Goal: Contribute content: Add original content to the website for others to see

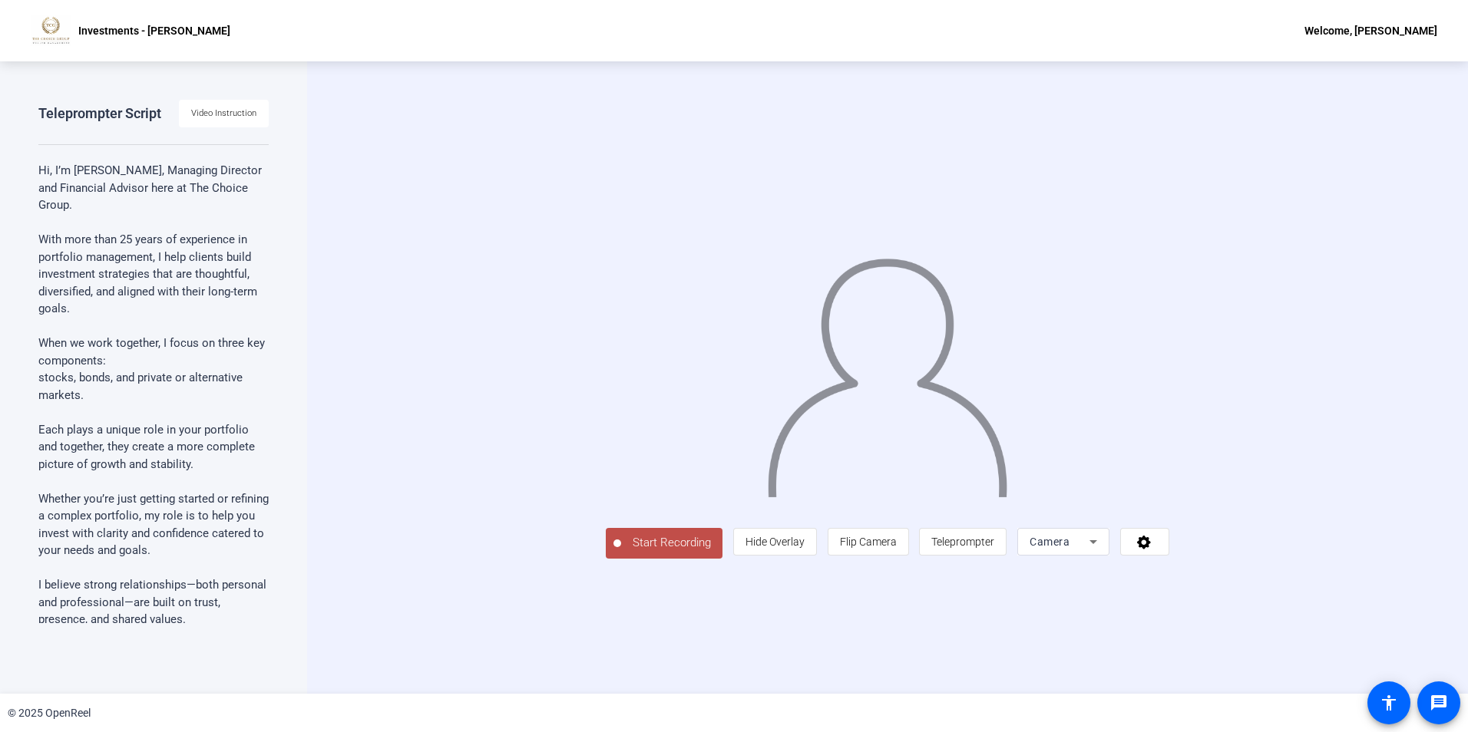
click at [621, 552] on span "Start Recording" at bounding box center [671, 543] width 101 height 18
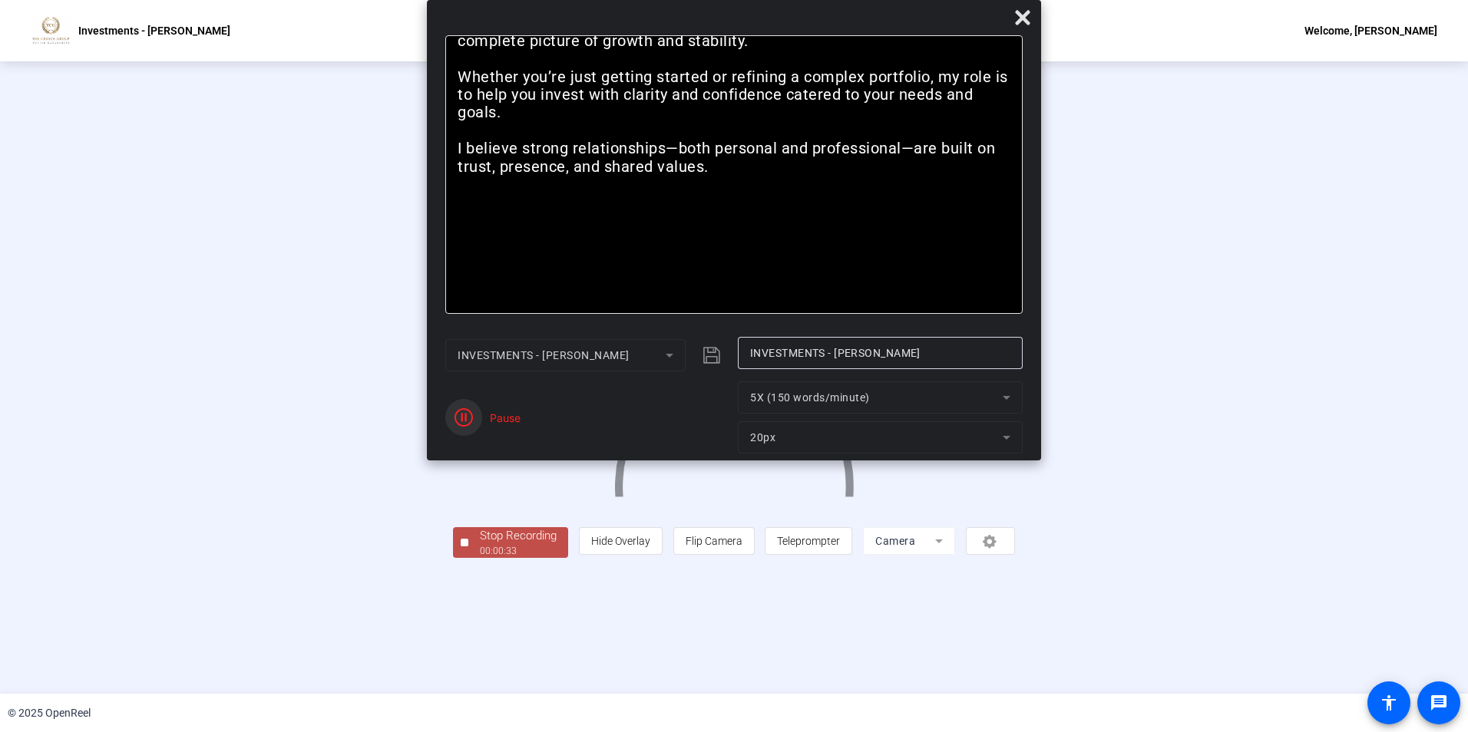
click at [459, 415] on icon "button" at bounding box center [464, 417] width 18 height 18
click at [480, 558] on div "00:00:39" at bounding box center [518, 551] width 77 height 14
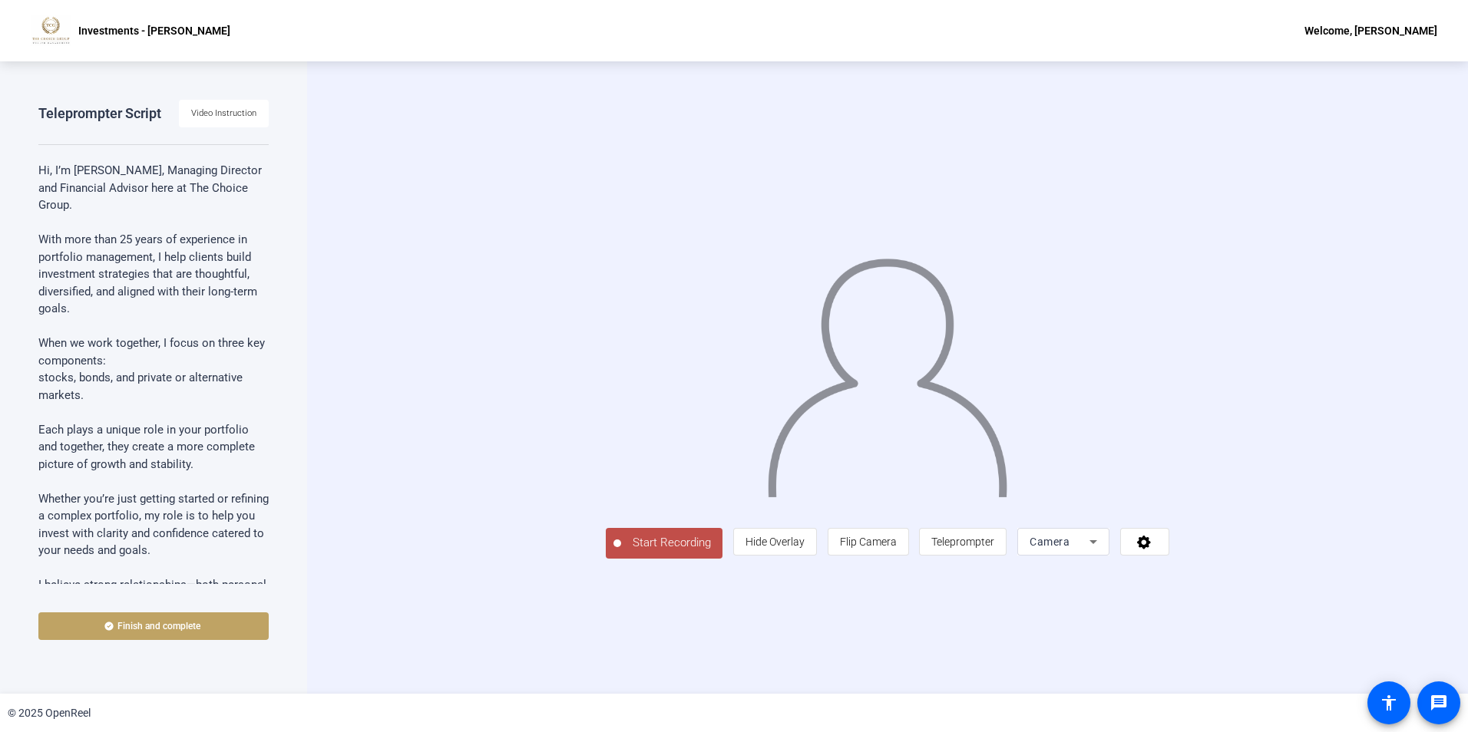
click at [606, 559] on button "Start Recording" at bounding box center [664, 543] width 117 height 31
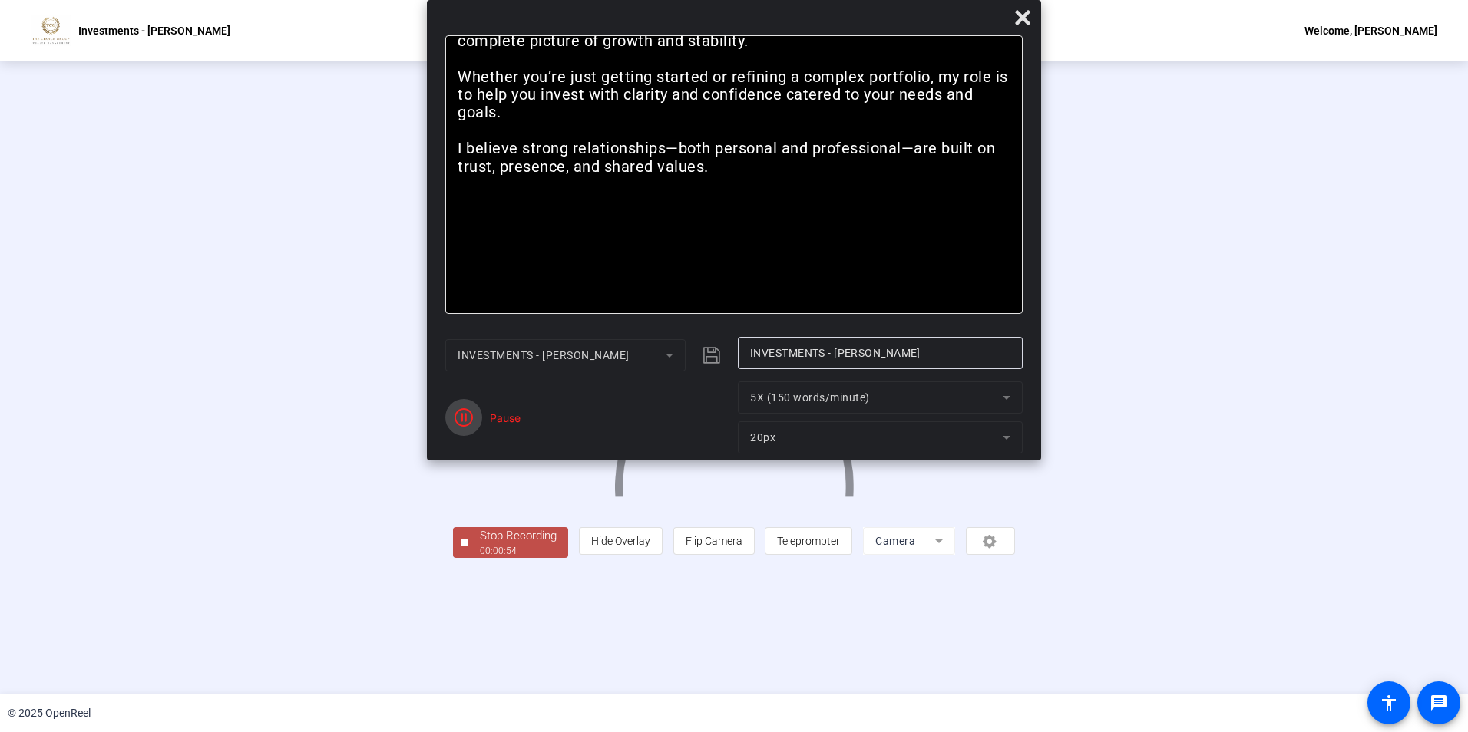
click at [464, 412] on icon "button" at bounding box center [464, 417] width 18 height 18
click at [480, 558] on div "00:00:56" at bounding box center [518, 551] width 77 height 14
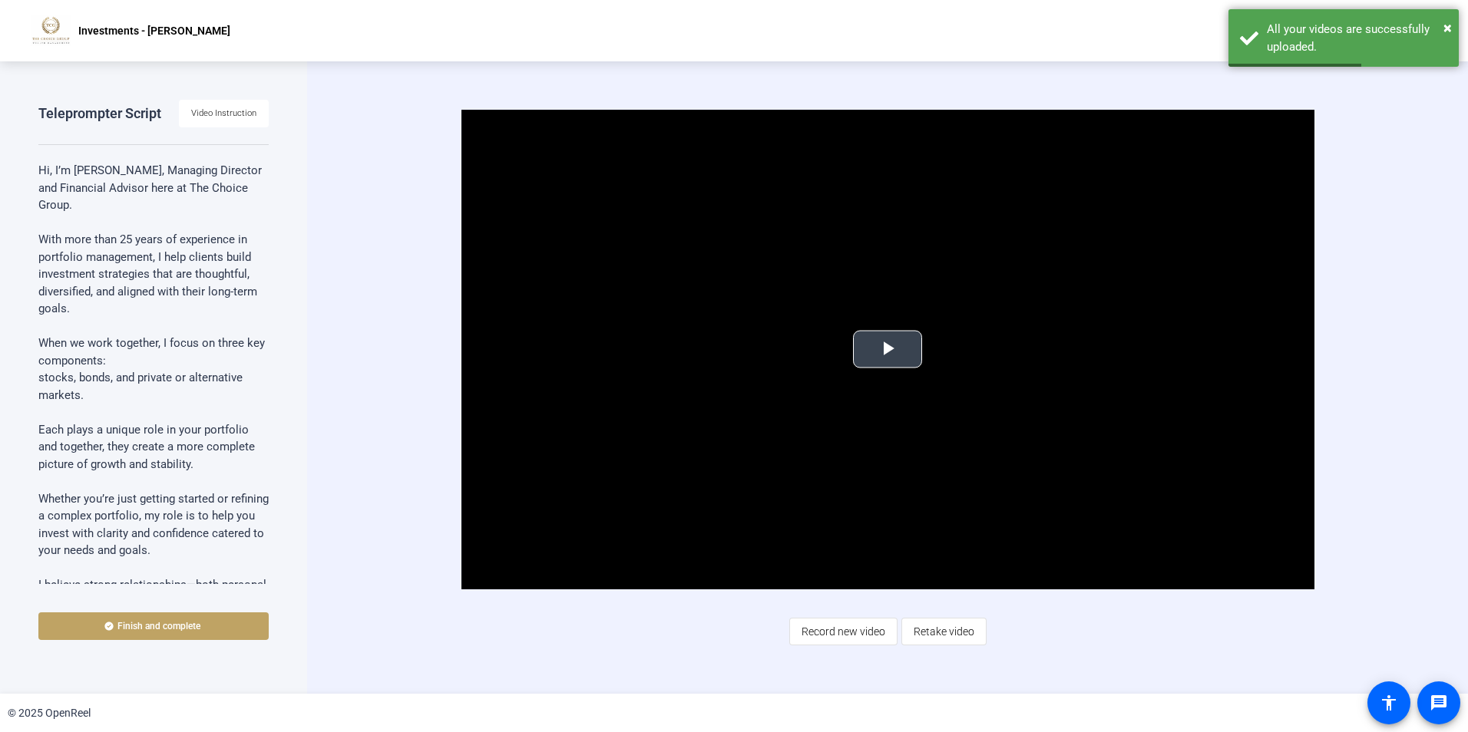
click at [888, 349] on span "Video Player" at bounding box center [888, 349] width 0 height 0
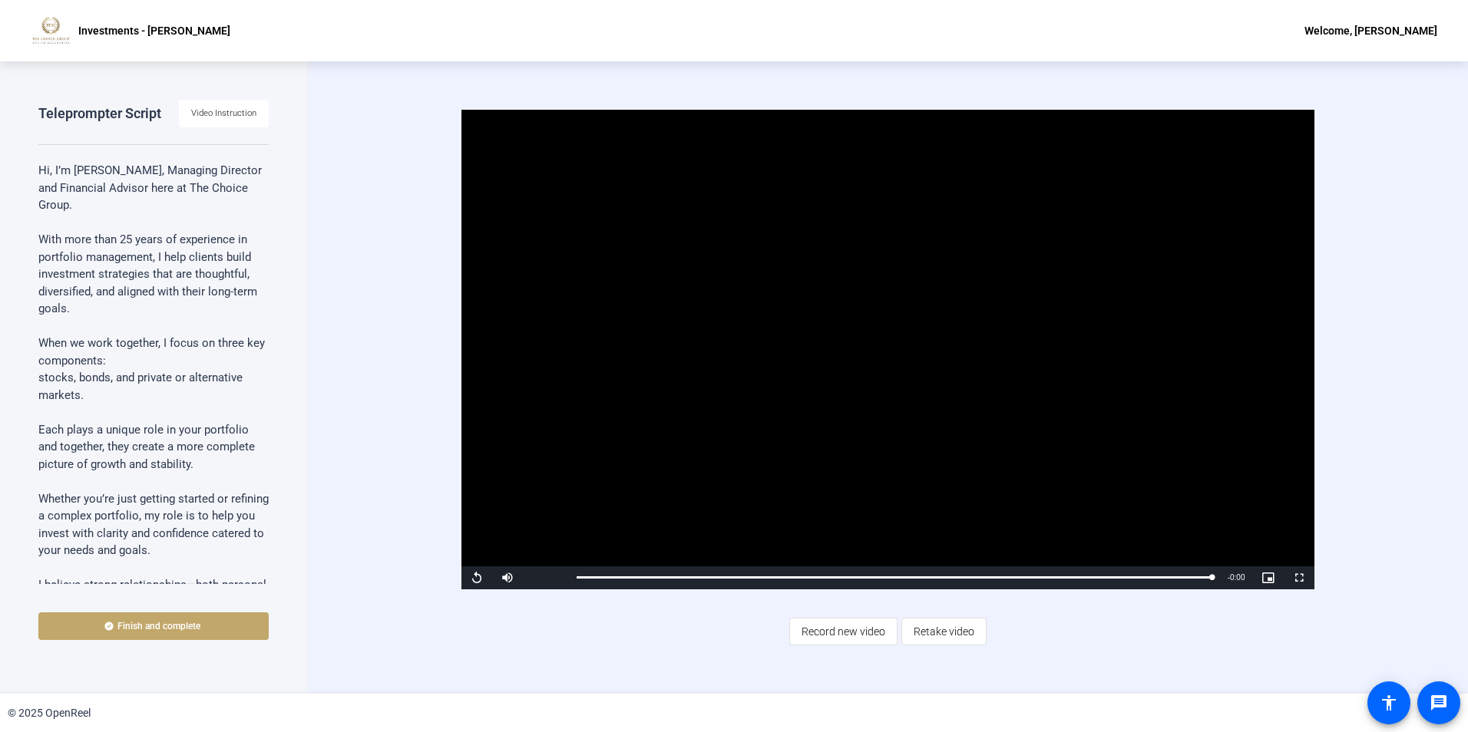
click at [194, 623] on span "Finish and complete" at bounding box center [158, 626] width 83 height 12
